Goal: Information Seeking & Learning: Learn about a topic

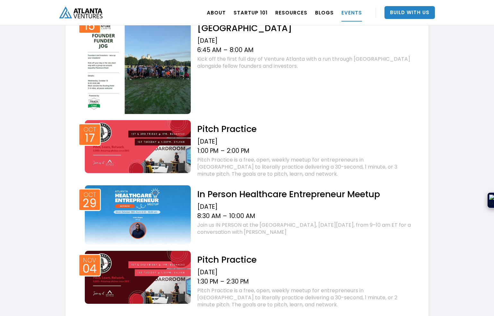
scroll to position [331, 0]
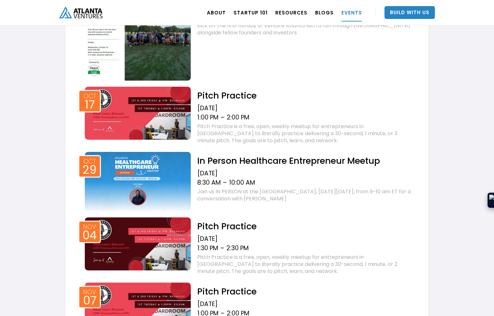
click at [216, 168] on div "In Person Healthcare Entrepreneur Meetup Wednesday, October 29, 2025 8:30 AM – …" at bounding box center [303, 178] width 225 height 52
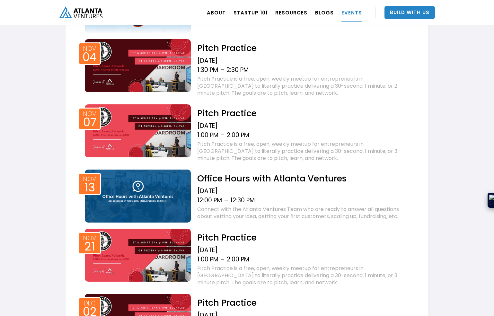
scroll to position [517, 0]
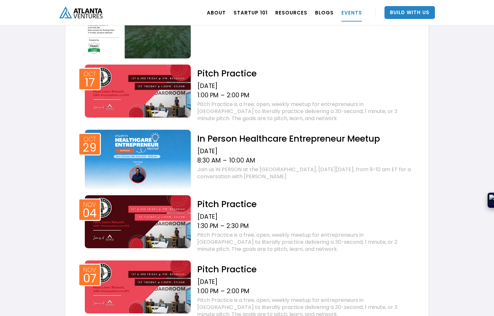
scroll to position [349, 0]
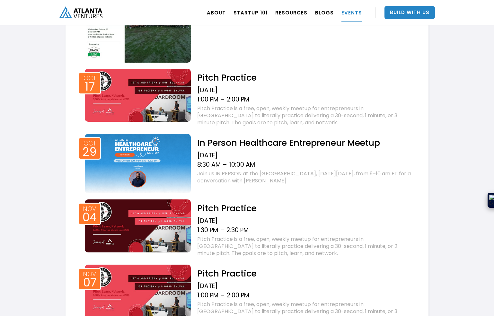
click at [245, 122] on div "Pitch Practice is a free, open, weekly meetup for entrepreneurs in [GEOGRAPHIC_…" at bounding box center [304, 115] width 215 height 21
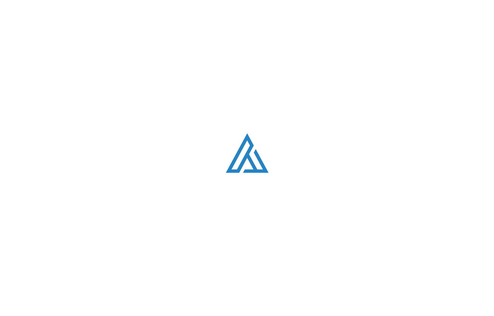
scroll to position [349, 0]
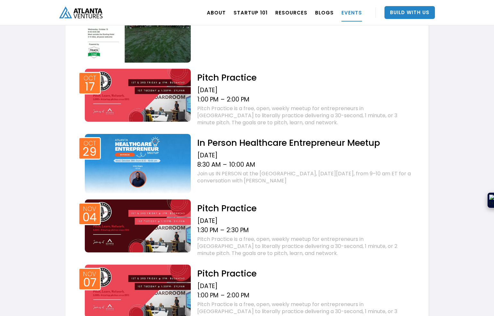
click at [245, 144] on h2 "In Person Healthcare Entrepreneur Meetup" at bounding box center [304, 142] width 215 height 11
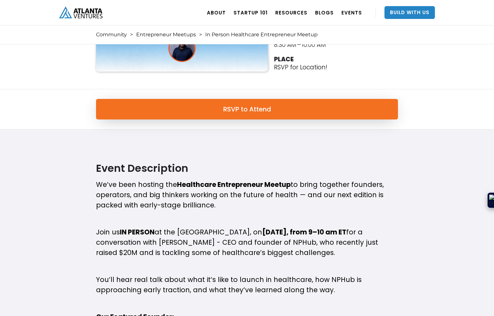
scroll to position [83, 0]
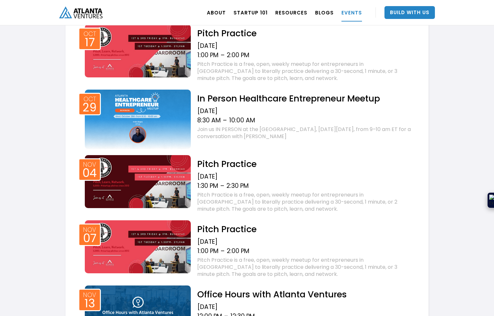
scroll to position [394, 0]
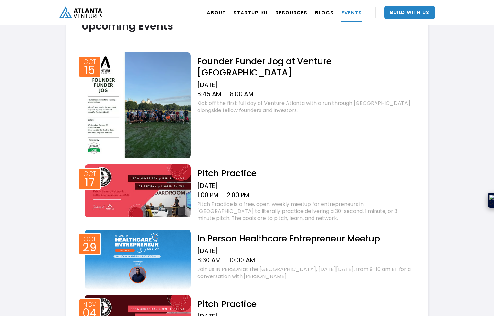
scroll to position [251, 0]
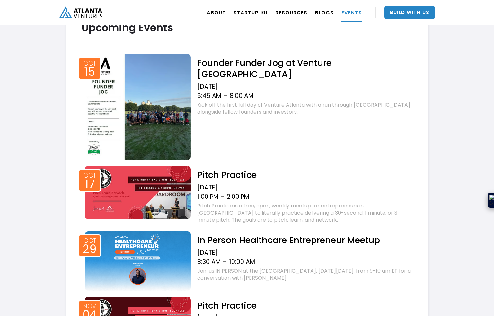
click at [228, 63] on h2 "Founder Funder Jog at Venture [GEOGRAPHIC_DATA]" at bounding box center [304, 68] width 215 height 22
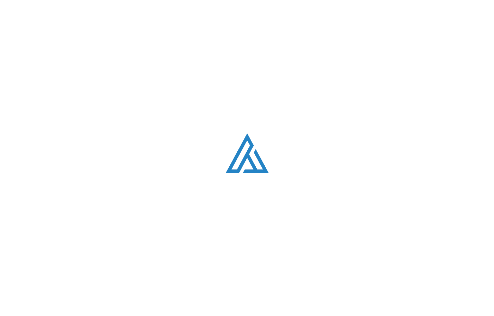
scroll to position [251, 0]
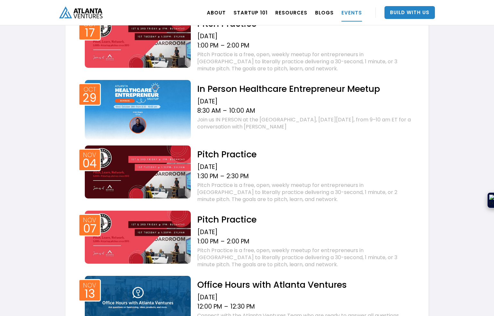
scroll to position [407, 0]
